Goal: Check status: Check status

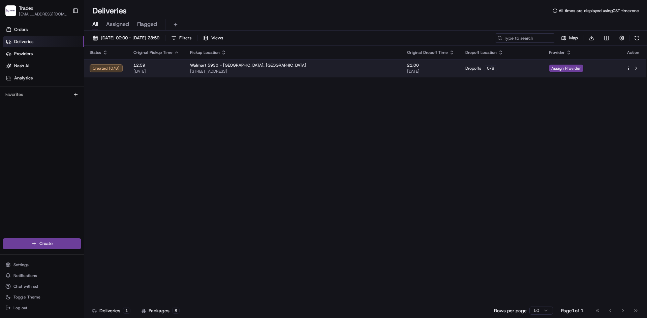
click at [313, 69] on span "[STREET_ADDRESS]" at bounding box center [293, 71] width 206 height 5
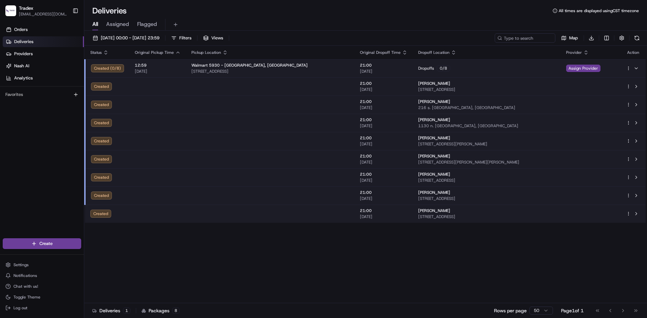
click at [294, 65] on div "Walmart 5930 - [GEOGRAPHIC_DATA], [GEOGRAPHIC_DATA]" at bounding box center [270, 65] width 158 height 5
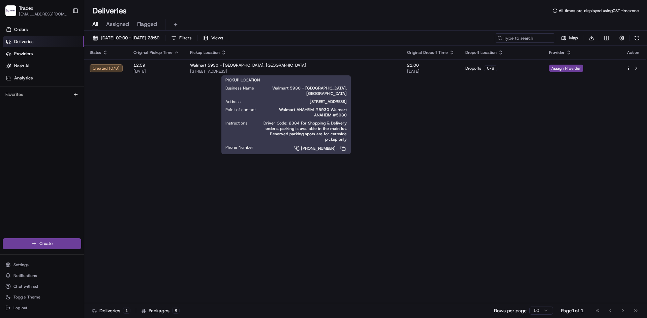
drag, startPoint x: 329, startPoint y: 305, endPoint x: 329, endPoint y: 301, distance: 4.1
click at [329, 305] on div "Deliveries 1 Packages 8 Rows per page 50 Page 1 of 1 Go to first page Go to pre…" at bounding box center [365, 310] width 563 height 15
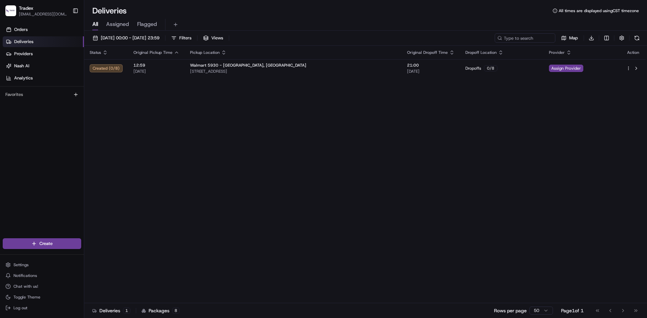
click at [103, 134] on div "Status Original Pickup Time Pickup Location Original Dropoff Time Dropoff Locat…" at bounding box center [364, 175] width 561 height 258
click at [638, 36] on button at bounding box center [636, 37] width 9 height 9
click at [124, 129] on div "Status Original Pickup Time Pickup Location Original Dropoff Time Dropoff Locat…" at bounding box center [364, 175] width 561 height 258
